Goal: Information Seeking & Learning: Learn about a topic

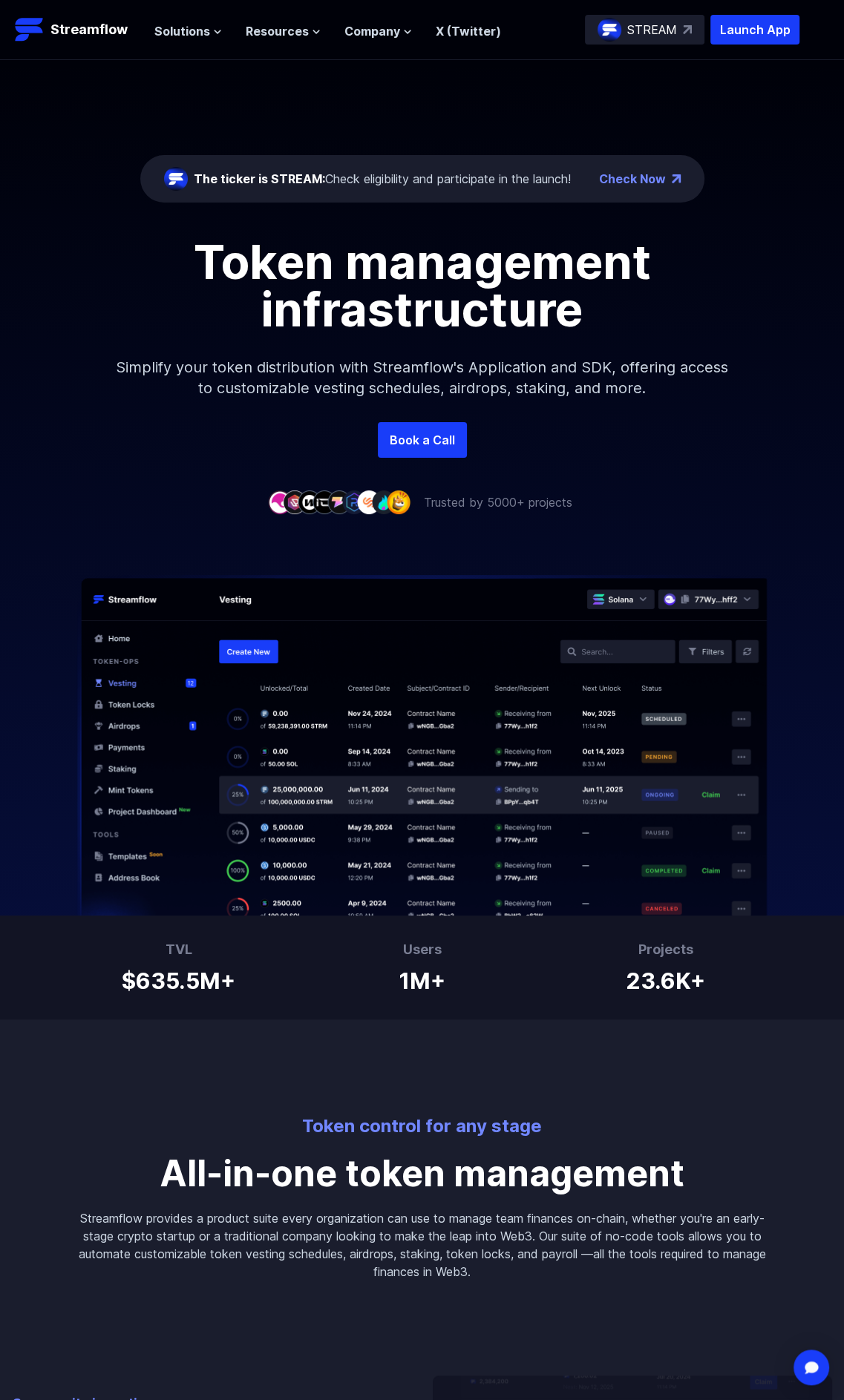
drag, startPoint x: 414, startPoint y: 356, endPoint x: 349, endPoint y: 355, distance: 65.0
click at [397, 358] on p "Simplify your token distribution with Streamflow's Application and SDK, offerin…" at bounding box center [422, 378] width 639 height 89
drag, startPoint x: 349, startPoint y: 355, endPoint x: 341, endPoint y: 341, distance: 16.1
click at [341, 341] on p "Simplify your token distribution with Streamflow's Application and SDK, offerin…" at bounding box center [422, 378] width 639 height 89
click at [193, 27] on span "Solutions" at bounding box center [182, 31] width 55 height 18
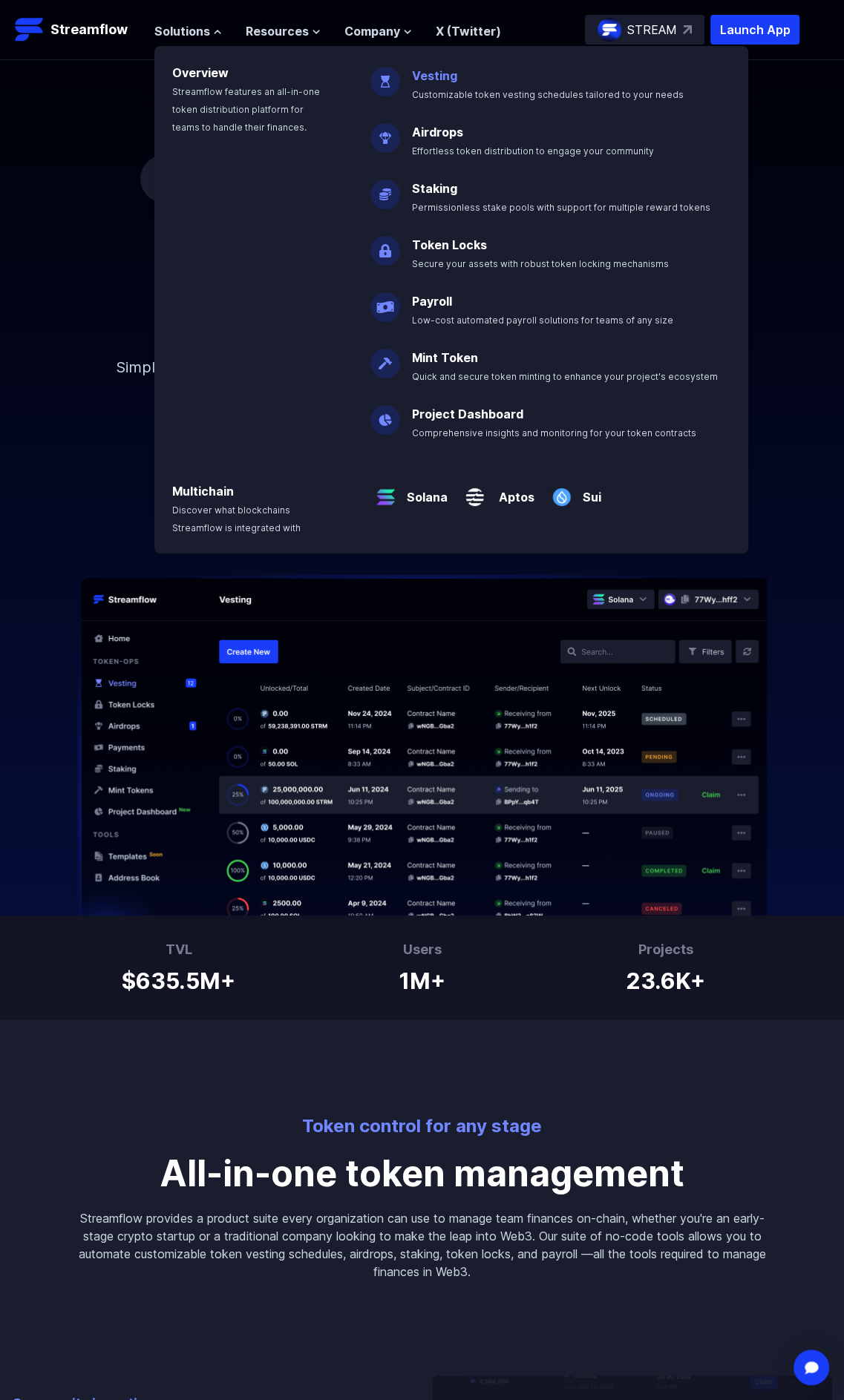
click at [443, 85] on p "Vesting Customizable token vesting schedules tailored to your needs" at bounding box center [558, 79] width 310 height 48
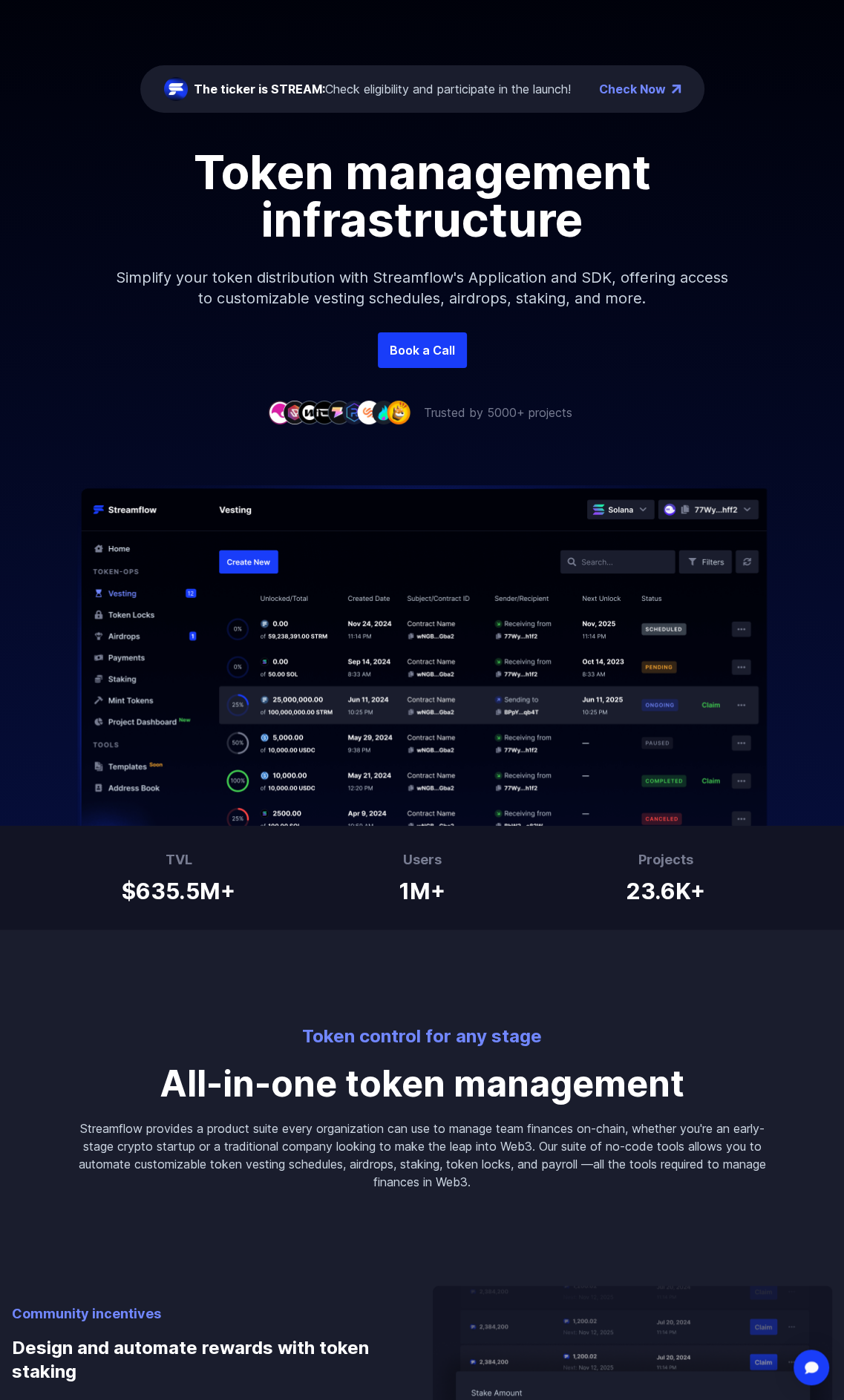
scroll to position [223, 0]
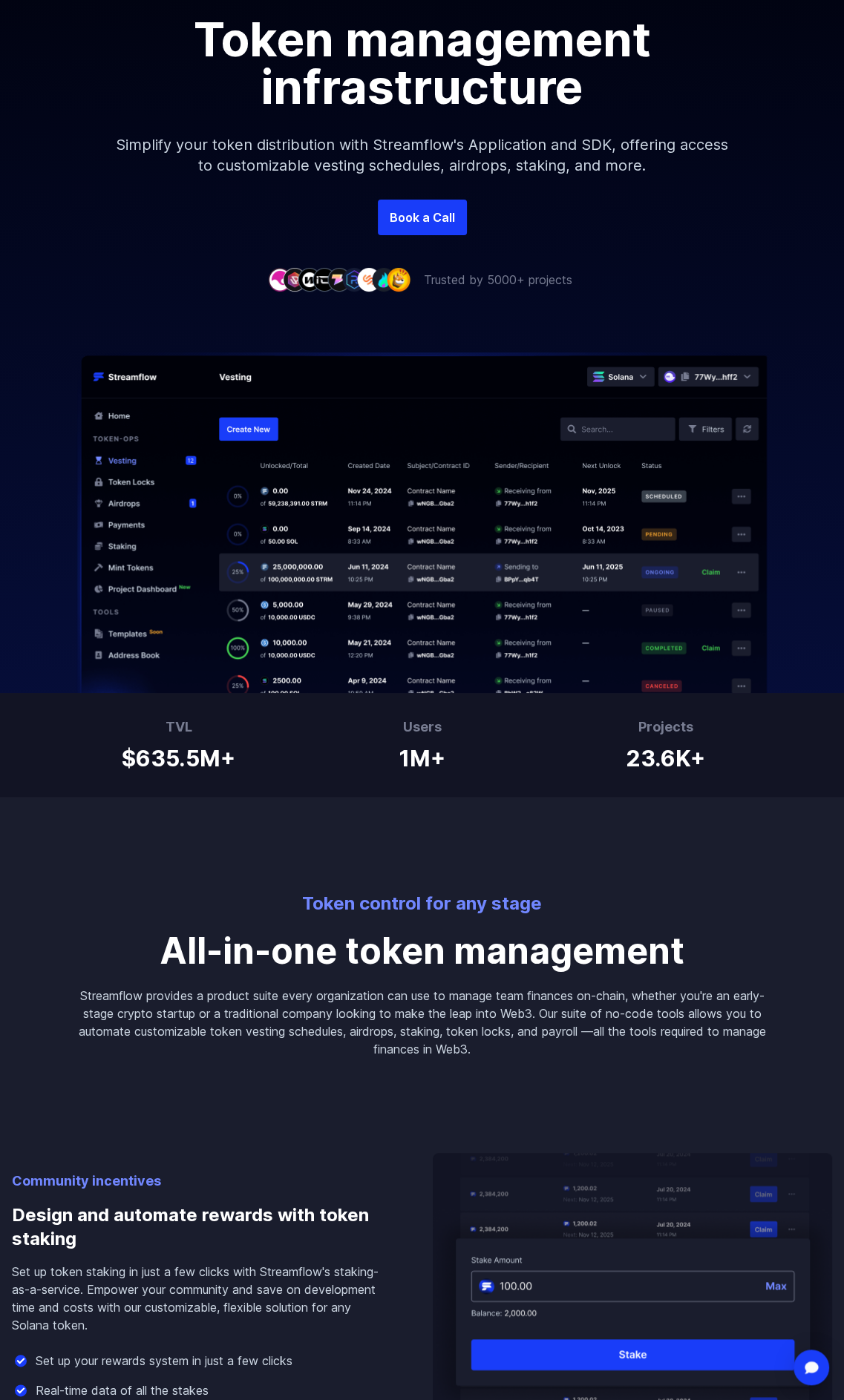
click at [286, 963] on p "All-in-one token management" at bounding box center [422, 951] width 689 height 36
drag, startPoint x: 261, startPoint y: 963, endPoint x: 253, endPoint y: 961, distance: 8.2
click at [253, 961] on p "All-in-one token management" at bounding box center [422, 951] width 689 height 36
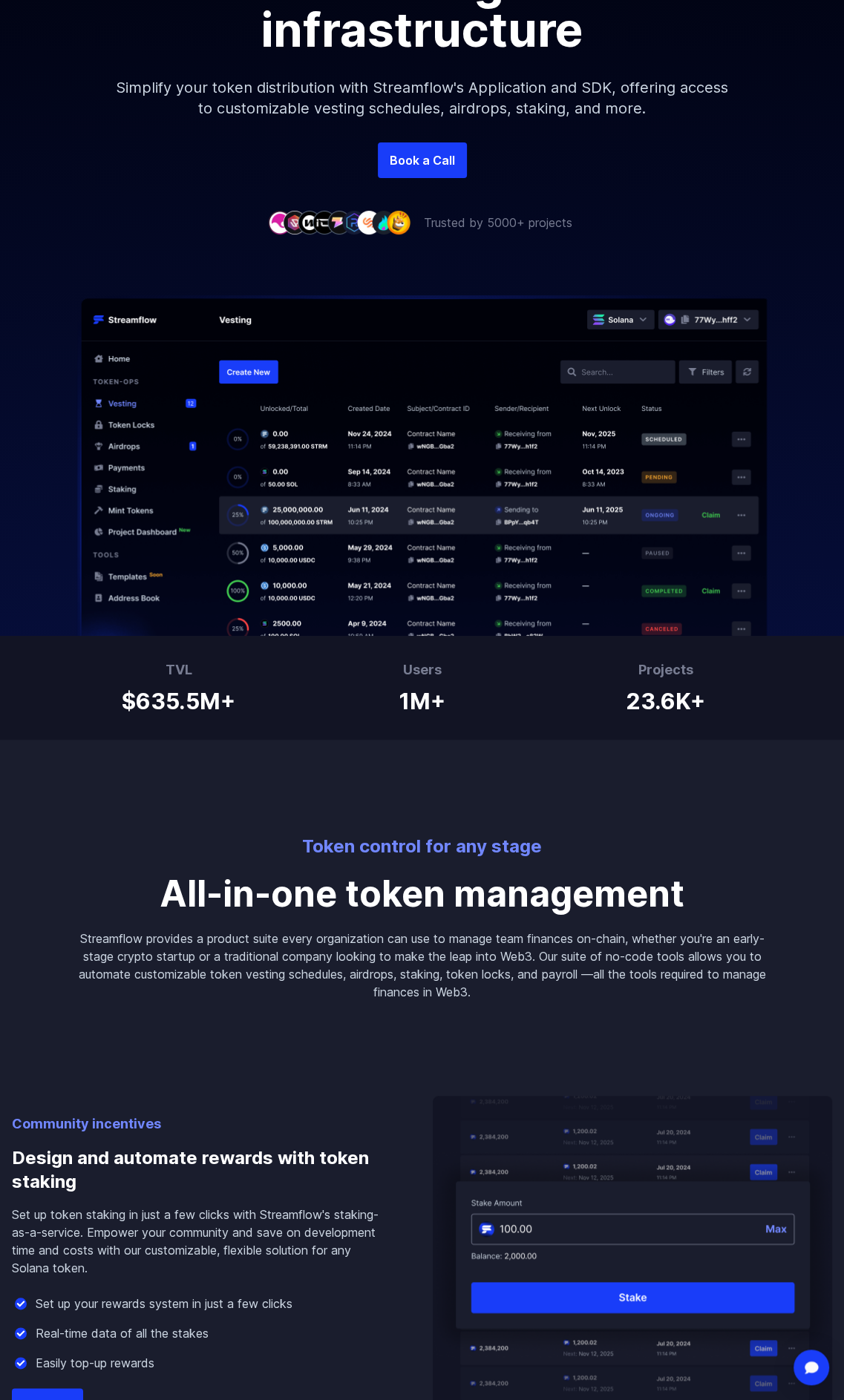
scroll to position [371, 0]
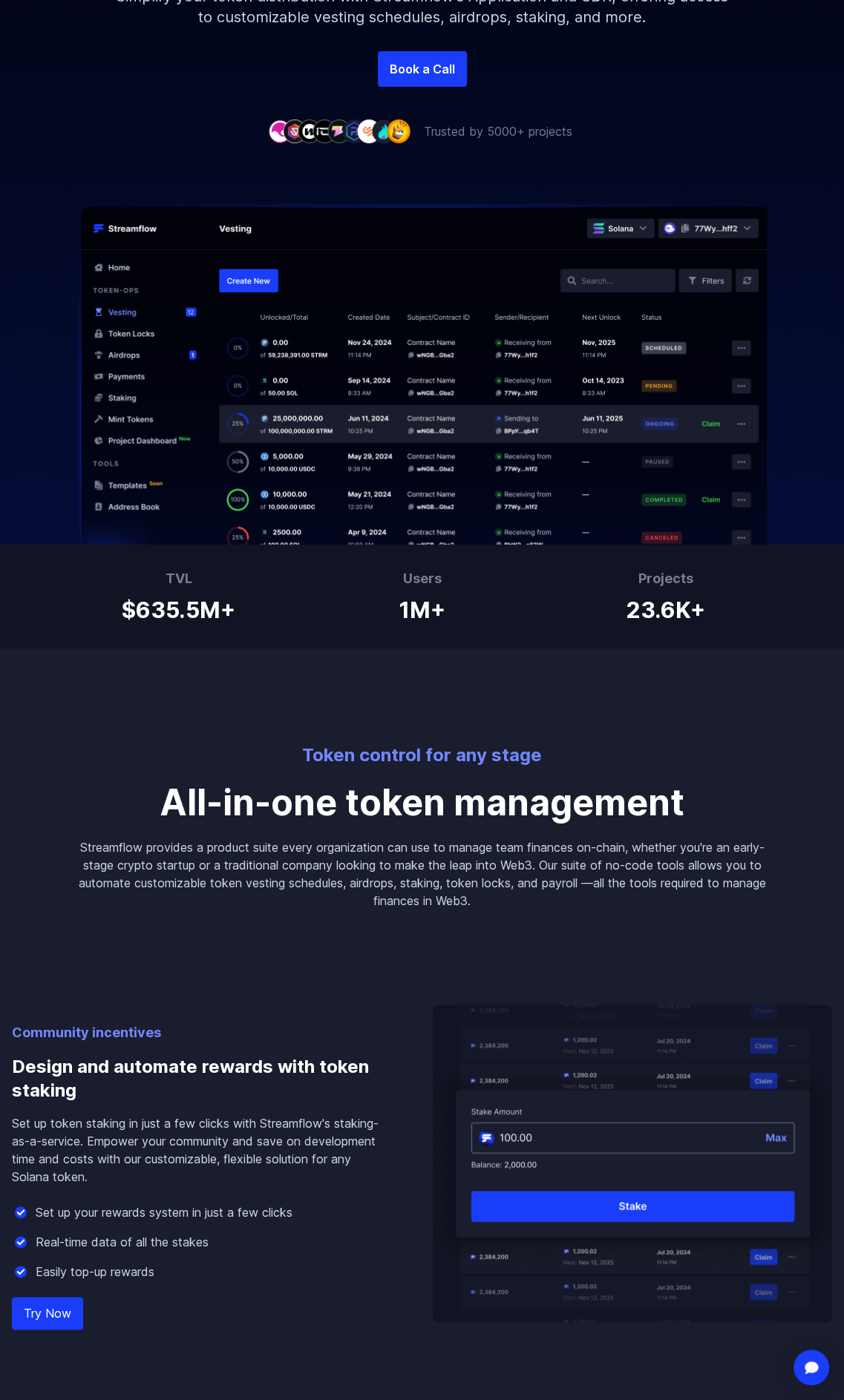
drag, startPoint x: 419, startPoint y: 848, endPoint x: 372, endPoint y: 848, distance: 47.0
drag, startPoint x: 372, startPoint y: 848, endPoint x: 293, endPoint y: 837, distance: 79.8
click at [285, 835] on div "Token control for any stage All-in-one token management Streamflow provides a p…" at bounding box center [422, 779] width 712 height 261
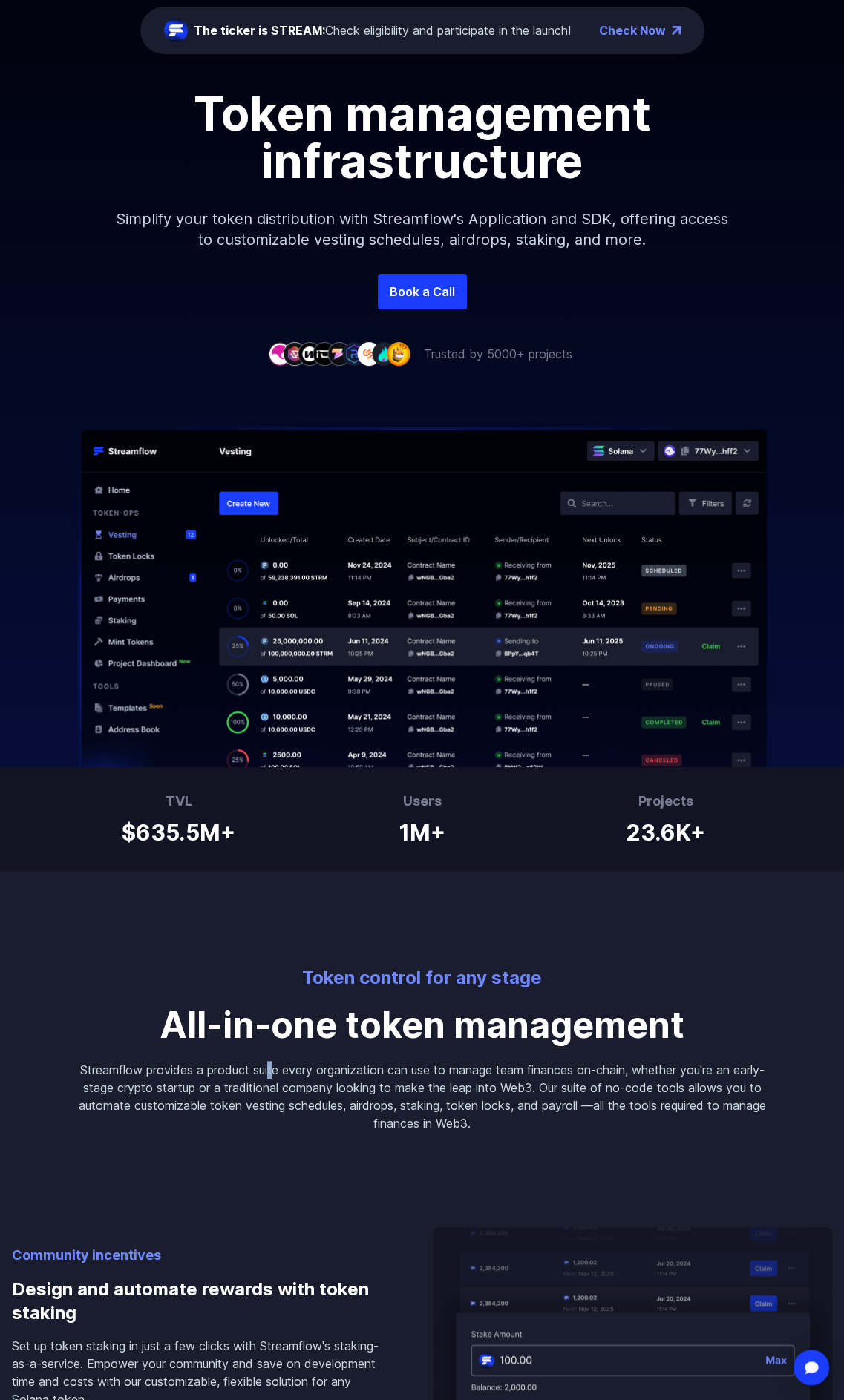
scroll to position [0, 0]
